Goal: Task Accomplishment & Management: Use online tool/utility

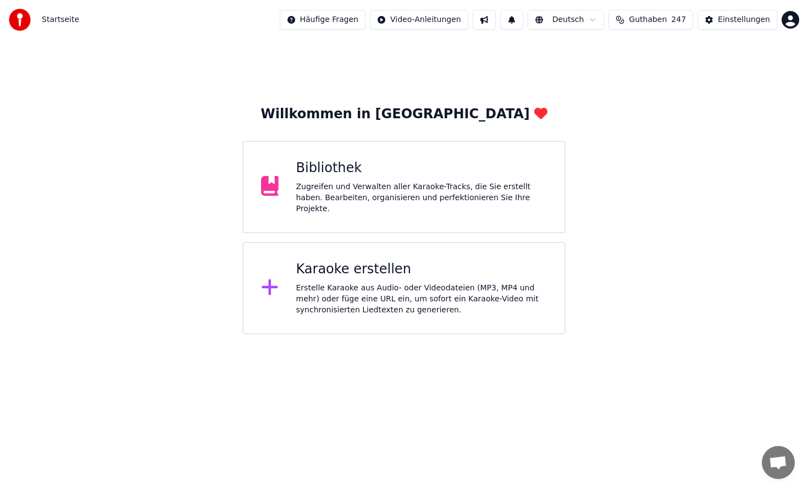
click at [406, 272] on div "Karaoke erstellen" at bounding box center [421, 270] width 251 height 18
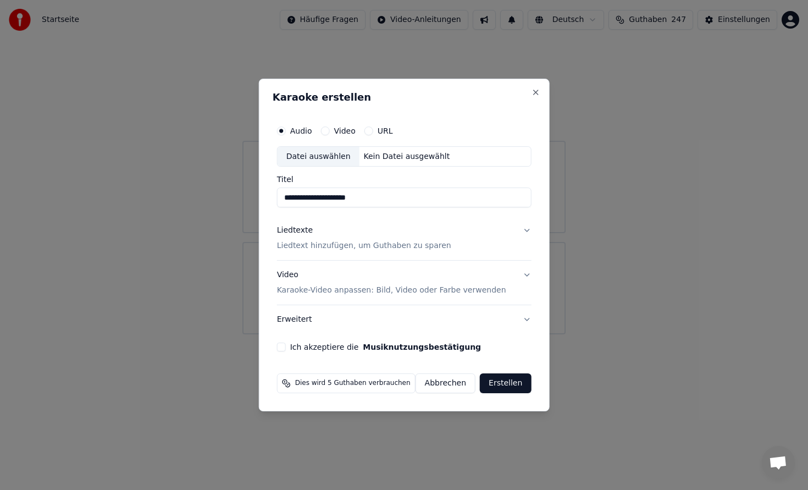
click at [316, 147] on div "Datei auswählen" at bounding box center [319, 157] width 82 height 20
type input "**********"
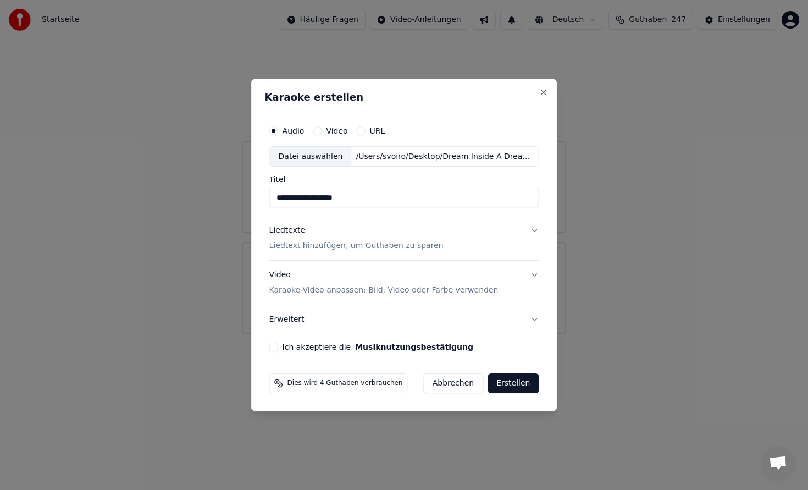
click at [382, 250] on p "Liedtext hinzufügen, um Guthaben zu sparen" at bounding box center [356, 246] width 174 height 11
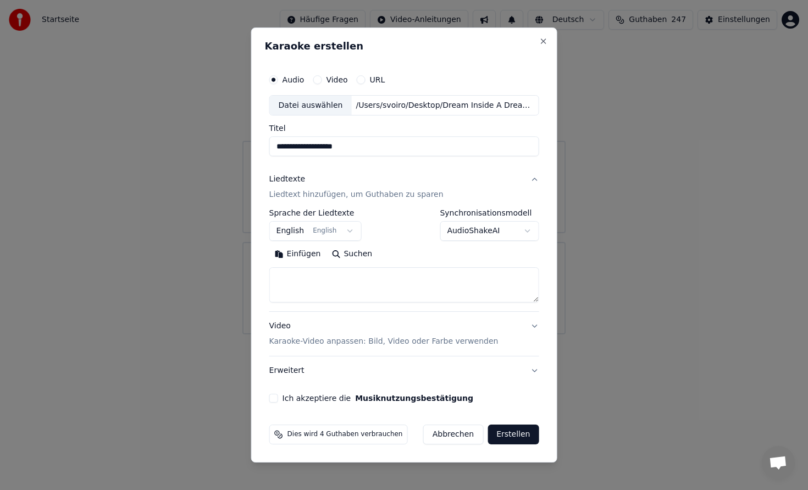
click at [353, 274] on textarea at bounding box center [404, 285] width 270 height 35
paste textarea "**********"
drag, startPoint x: 314, startPoint y: 274, endPoint x: 256, endPoint y: 274, distance: 58.3
click at [256, 274] on div "**********" at bounding box center [404, 244] width 306 height 435
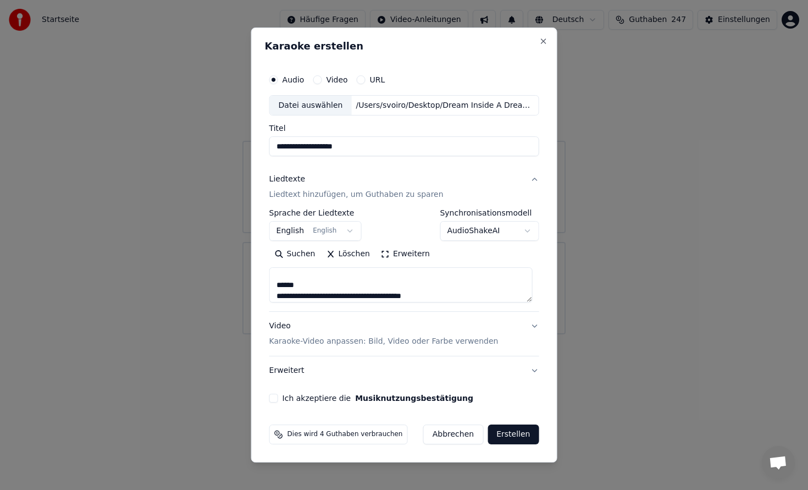
drag, startPoint x: 313, startPoint y: 296, endPoint x: 258, endPoint y: 290, distance: 55.9
click at [258, 291] on div "**********" at bounding box center [404, 244] width 306 height 435
drag, startPoint x: 311, startPoint y: 287, endPoint x: 274, endPoint y: 286, distance: 36.8
click at [274, 286] on textarea at bounding box center [400, 285] width 263 height 35
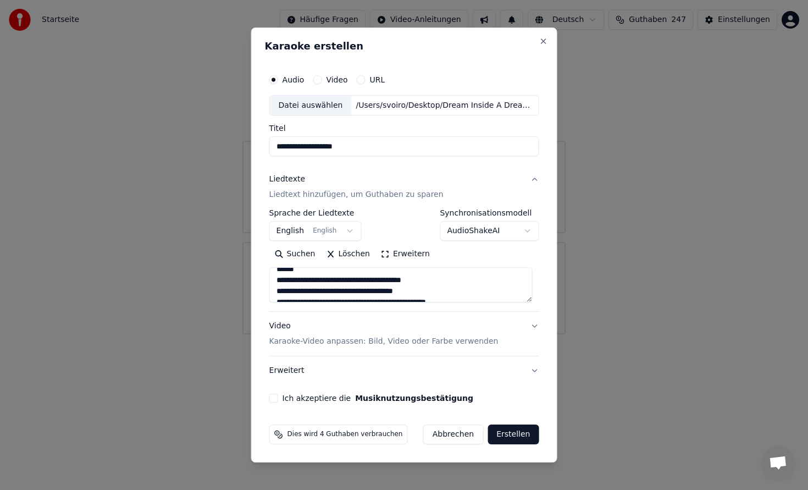
scroll to position [183, 0]
drag, startPoint x: 312, startPoint y: 281, endPoint x: 279, endPoint y: 282, distance: 33.6
click at [279, 282] on textarea at bounding box center [400, 285] width 263 height 35
drag, startPoint x: 337, startPoint y: 287, endPoint x: 281, endPoint y: 288, distance: 56.1
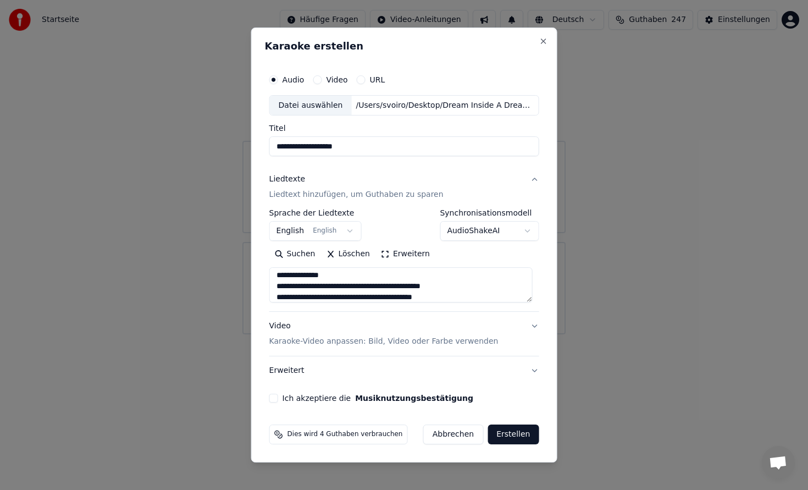
click at [281, 288] on textarea at bounding box center [400, 285] width 263 height 35
drag, startPoint x: 393, startPoint y: 284, endPoint x: 277, endPoint y: 282, distance: 116.6
click at [277, 282] on textarea at bounding box center [400, 285] width 263 height 35
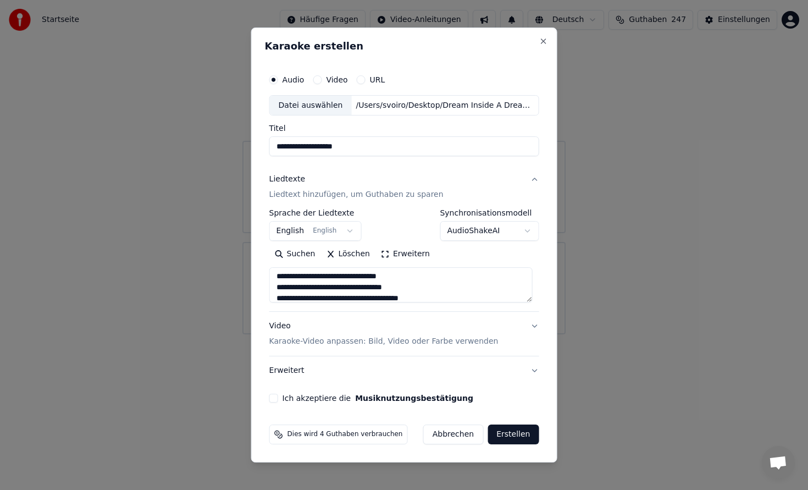
drag, startPoint x: 350, startPoint y: 277, endPoint x: 279, endPoint y: 279, distance: 70.9
click at [279, 279] on textarea at bounding box center [400, 285] width 263 height 35
drag, startPoint x: 340, startPoint y: 295, endPoint x: 281, endPoint y: 296, distance: 59.4
click at [281, 296] on textarea at bounding box center [400, 285] width 263 height 35
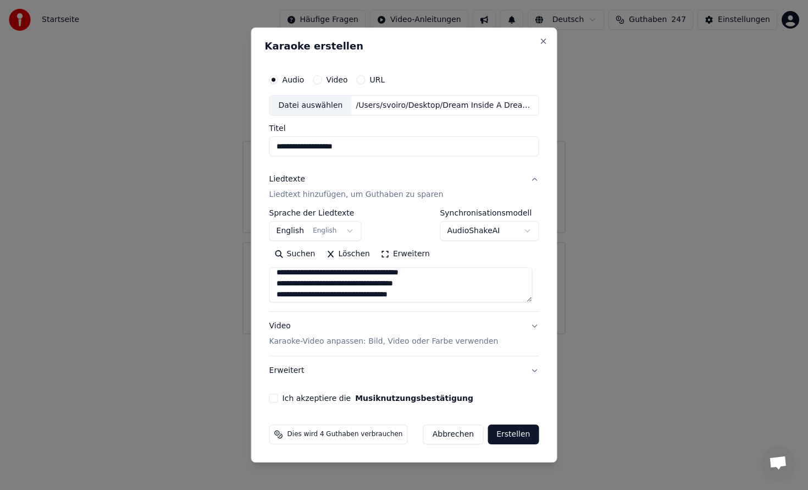
paste textarea "*"
type textarea "**********"
click at [404, 346] on p "Karaoke-Video anpassen: Bild, Video oder Farbe verwenden" at bounding box center [383, 341] width 229 height 11
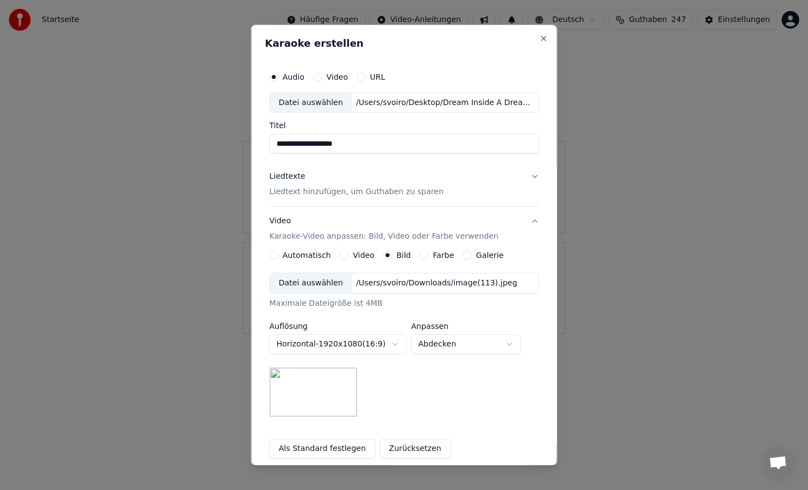
click at [331, 284] on div "Datei auswählen" at bounding box center [311, 283] width 82 height 20
click at [318, 276] on div "Datei auswählen" at bounding box center [311, 283] width 82 height 20
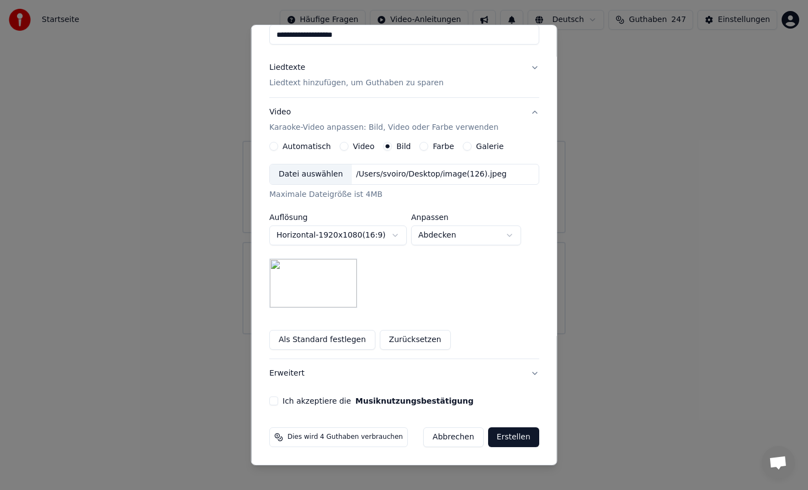
click at [278, 400] on button "Ich akzeptiere die Musiknutzungsbestätigung" at bounding box center [273, 400] width 9 height 9
click at [521, 445] on button "Erstellen" at bounding box center [513, 437] width 51 height 20
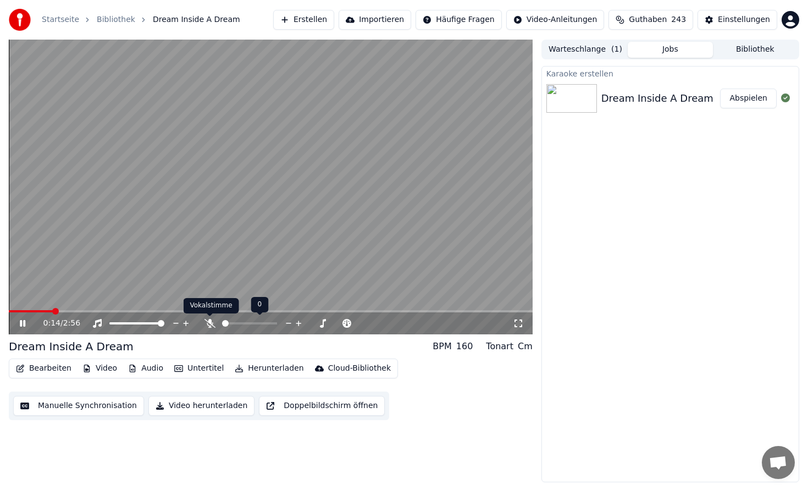
click at [211, 327] on icon at bounding box center [210, 323] width 11 height 9
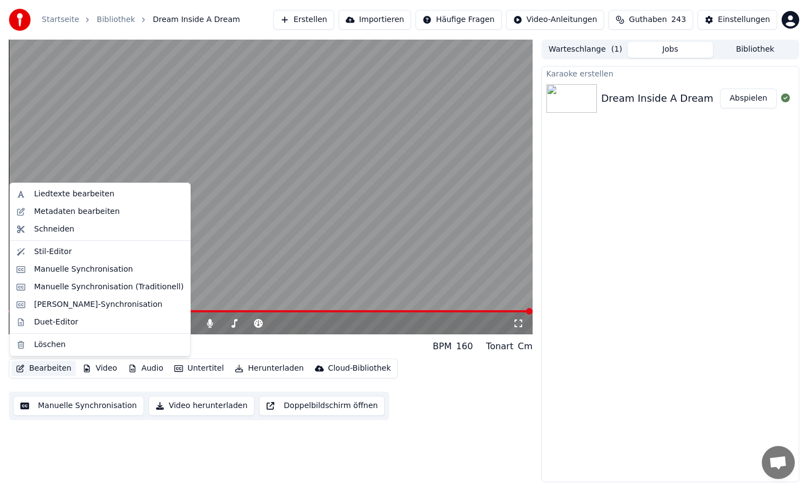
click at [52, 366] on button "Bearbeiten" at bounding box center [44, 368] width 64 height 15
click at [69, 231] on div "Schneiden" at bounding box center [54, 229] width 40 height 11
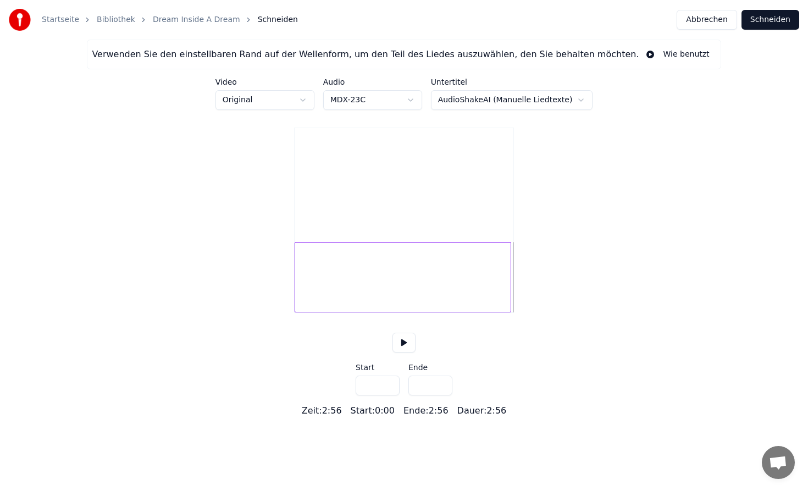
click at [509, 300] on div at bounding box center [508, 276] width 3 height 69
click at [408, 352] on button at bounding box center [404, 343] width 23 height 20
click at [507, 311] on div at bounding box center [506, 276] width 3 height 69
click at [408, 352] on button at bounding box center [404, 343] width 23 height 20
click at [496, 262] on div at bounding box center [402, 277] width 214 height 70
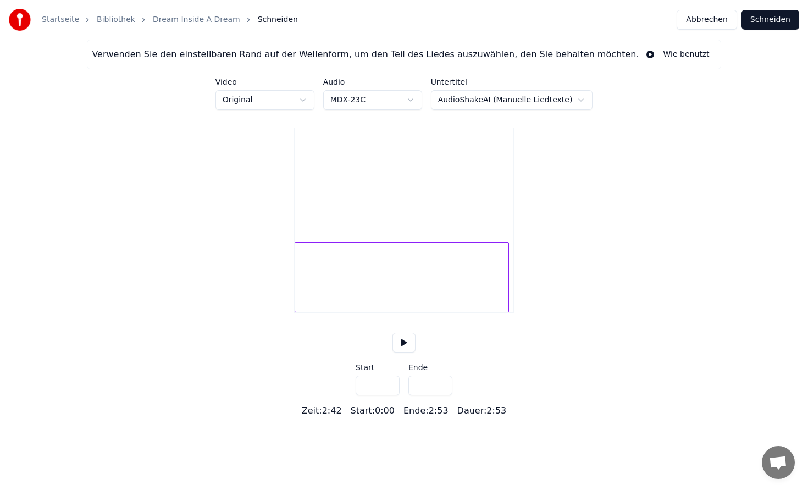
click at [405, 352] on button at bounding box center [404, 343] width 23 height 20
click at [510, 296] on div at bounding box center [508, 276] width 3 height 69
click at [504, 264] on div at bounding box center [403, 277] width 217 height 70
click at [407, 352] on button at bounding box center [404, 343] width 23 height 20
click at [509, 307] on div at bounding box center [508, 276] width 3 height 69
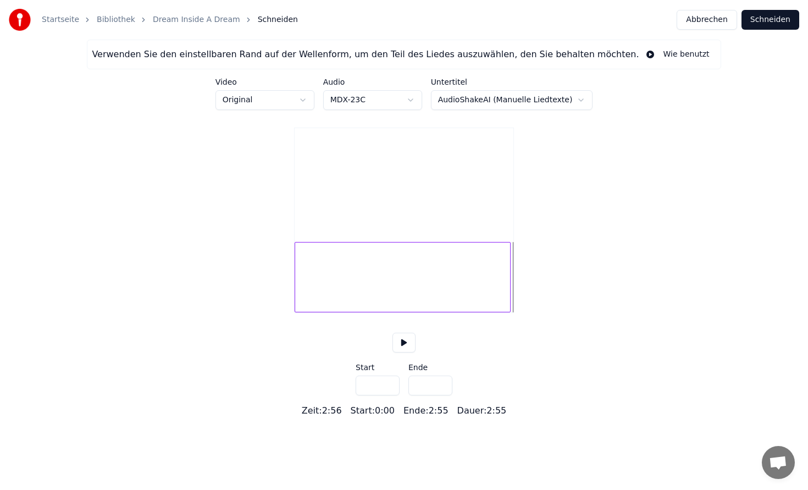
type input "*****"
click at [771, 21] on button "Schneiden" at bounding box center [771, 20] width 58 height 20
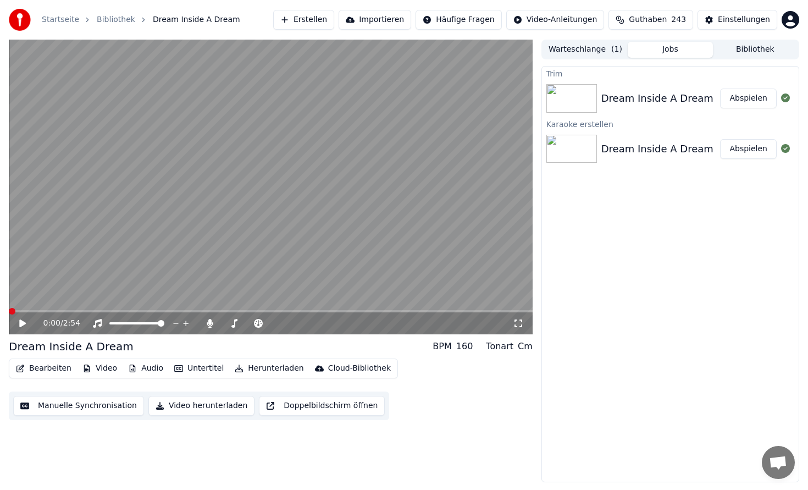
click at [506, 311] on span at bounding box center [271, 311] width 524 height 2
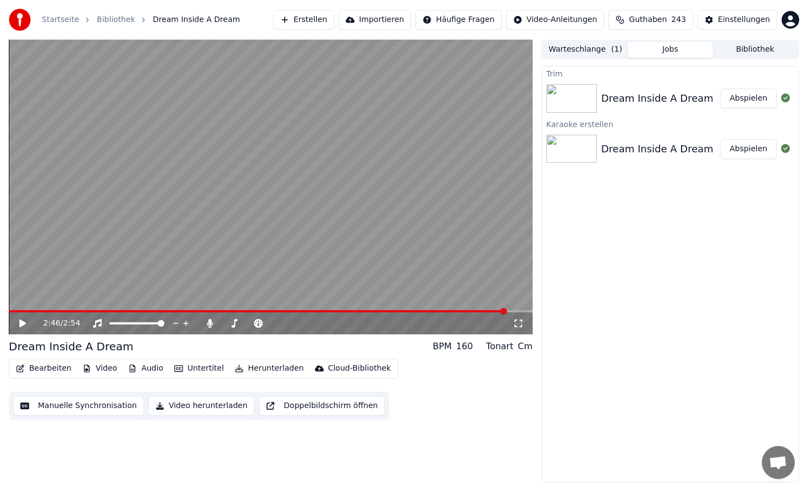
click at [24, 320] on icon at bounding box center [31, 323] width 26 height 9
click at [747, 145] on button "Abspielen" at bounding box center [748, 149] width 57 height 20
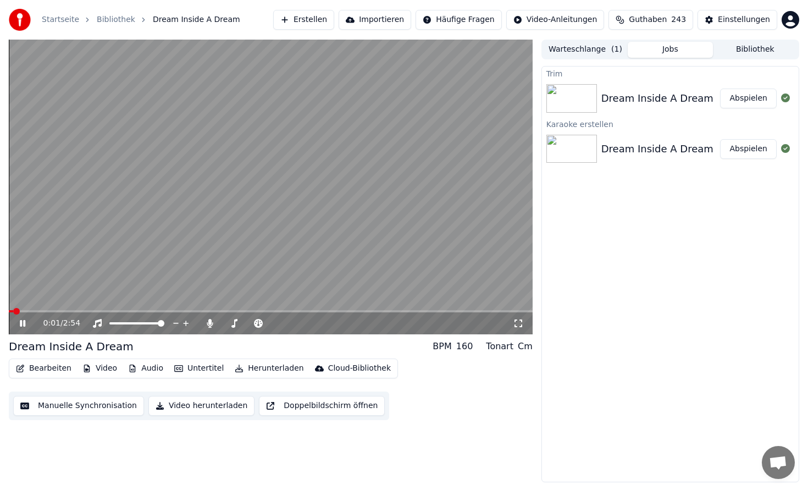
click at [220, 409] on button "Video herunterladen" at bounding box center [201, 406] width 106 height 20
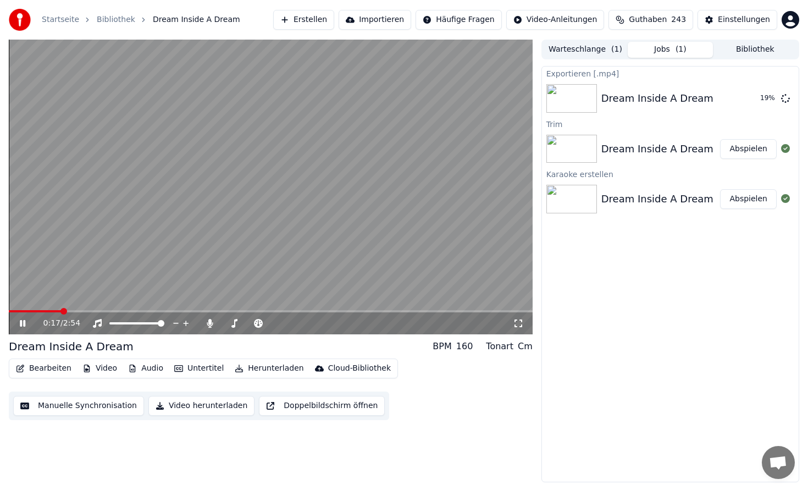
click at [352, 224] on video at bounding box center [271, 187] width 524 height 295
click at [13, 330] on div "0:17 / 2:54" at bounding box center [271, 323] width 524 height 22
click at [19, 325] on icon at bounding box center [31, 323] width 26 height 9
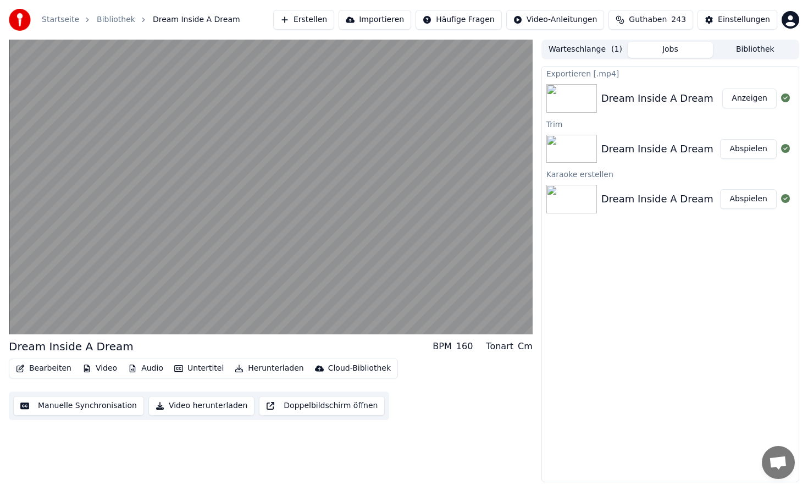
click at [736, 95] on button "Anzeigen" at bounding box center [749, 99] width 54 height 20
